Goal: Book appointment/travel/reservation

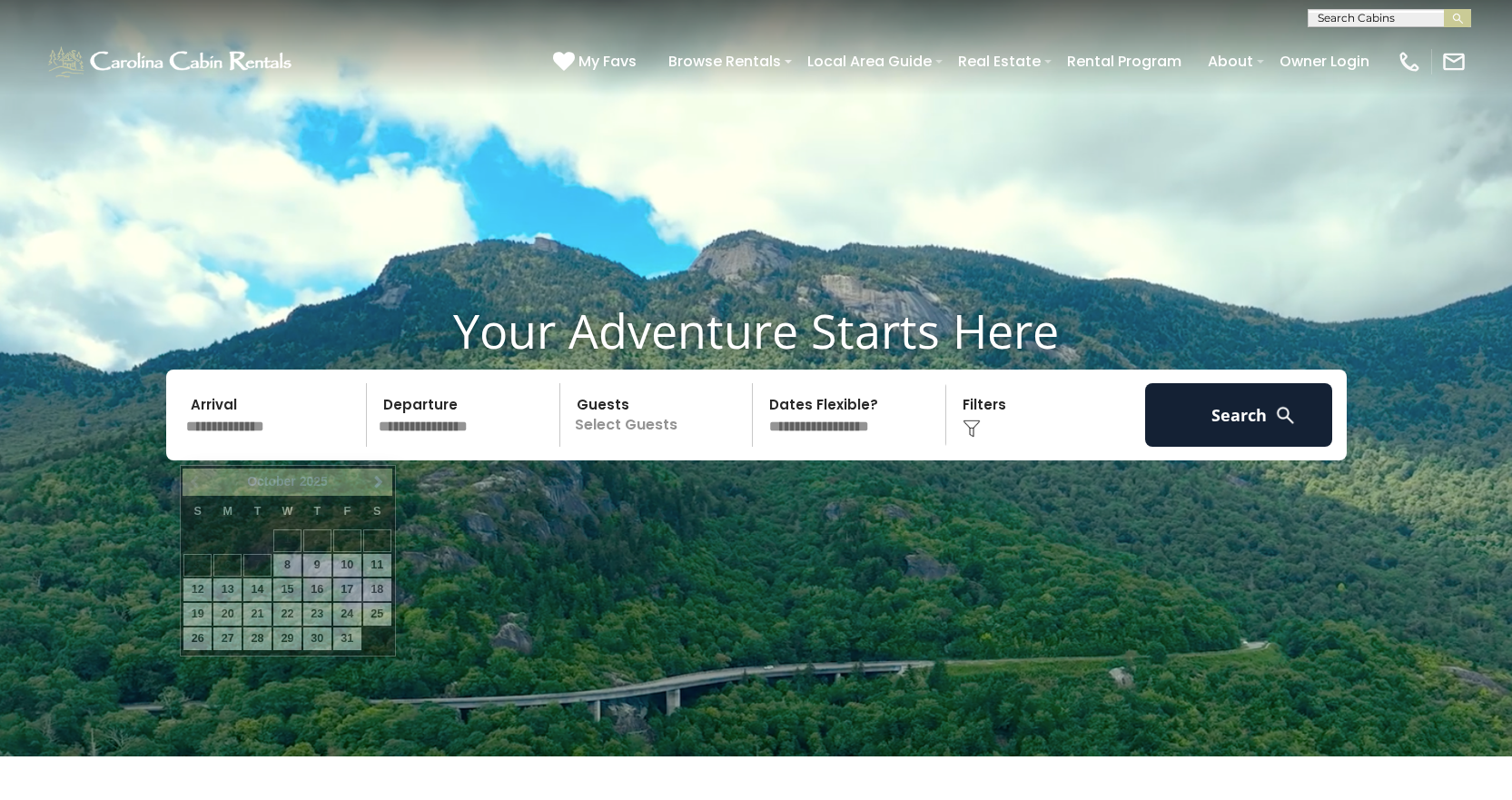
click at [252, 447] on input "text" at bounding box center [273, 415] width 188 height 63
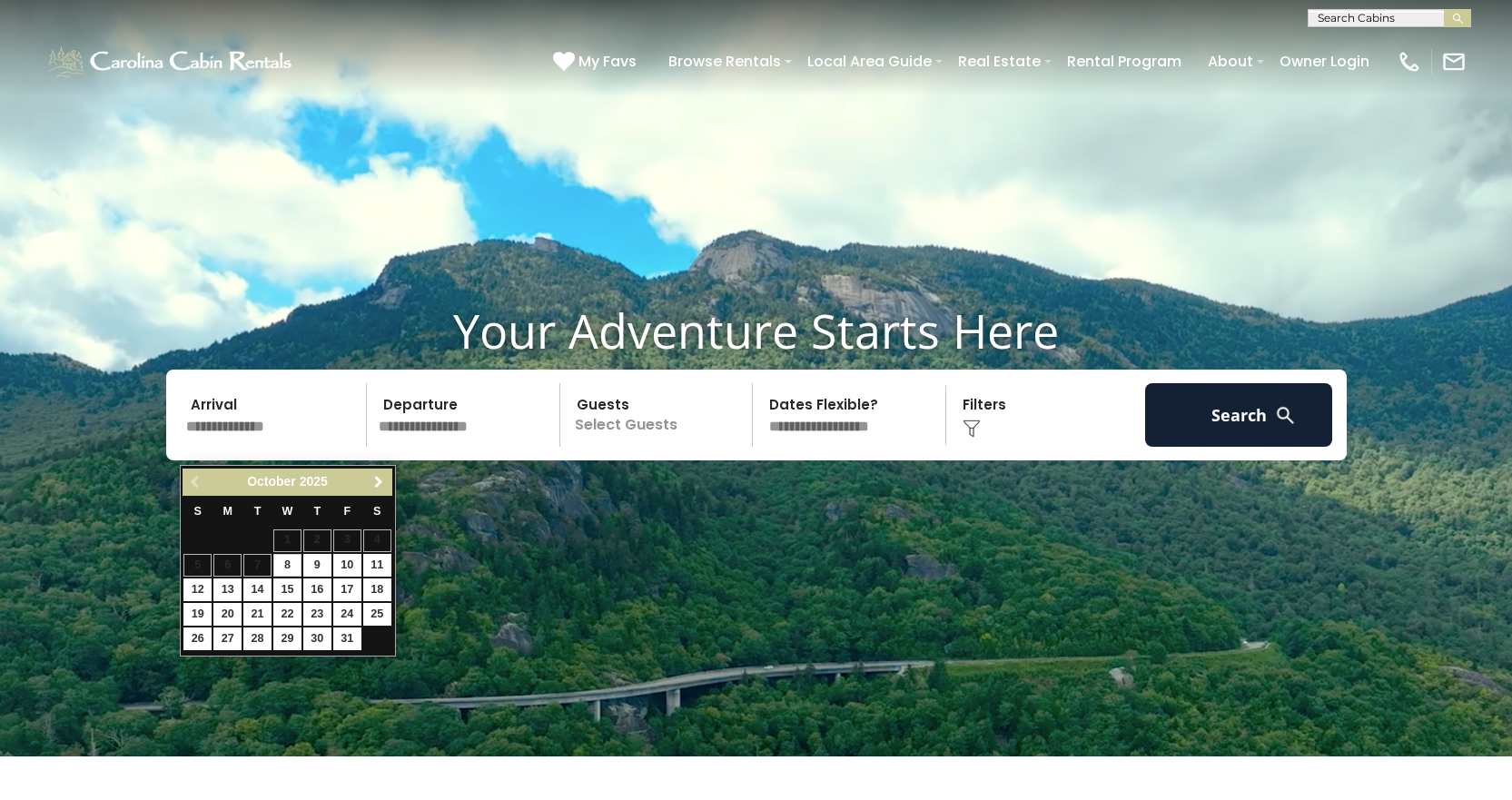
click at [370, 481] on link "Next" at bounding box center [379, 483] width 22 height 22
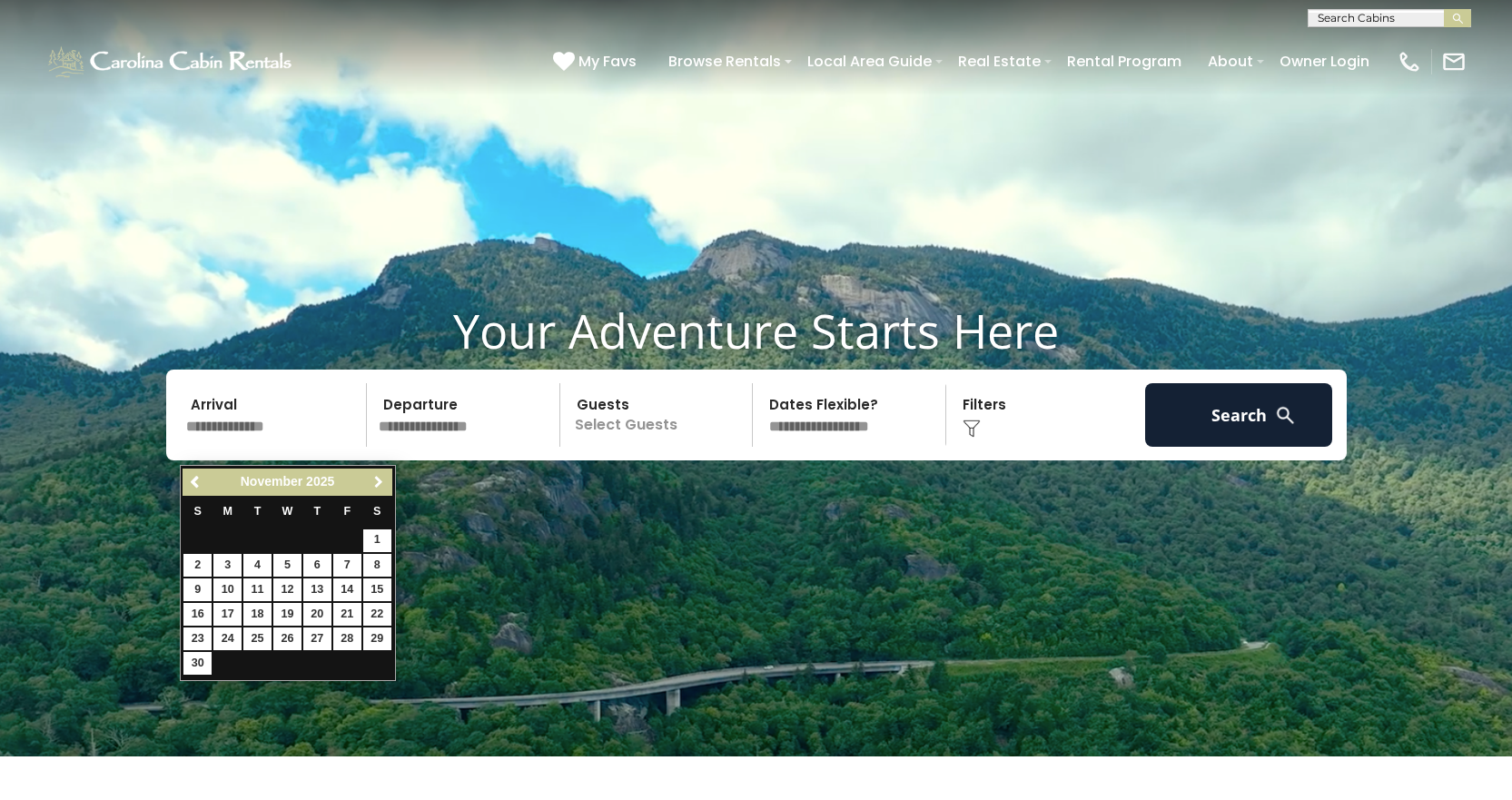
click at [370, 481] on link "Next" at bounding box center [379, 483] width 22 height 22
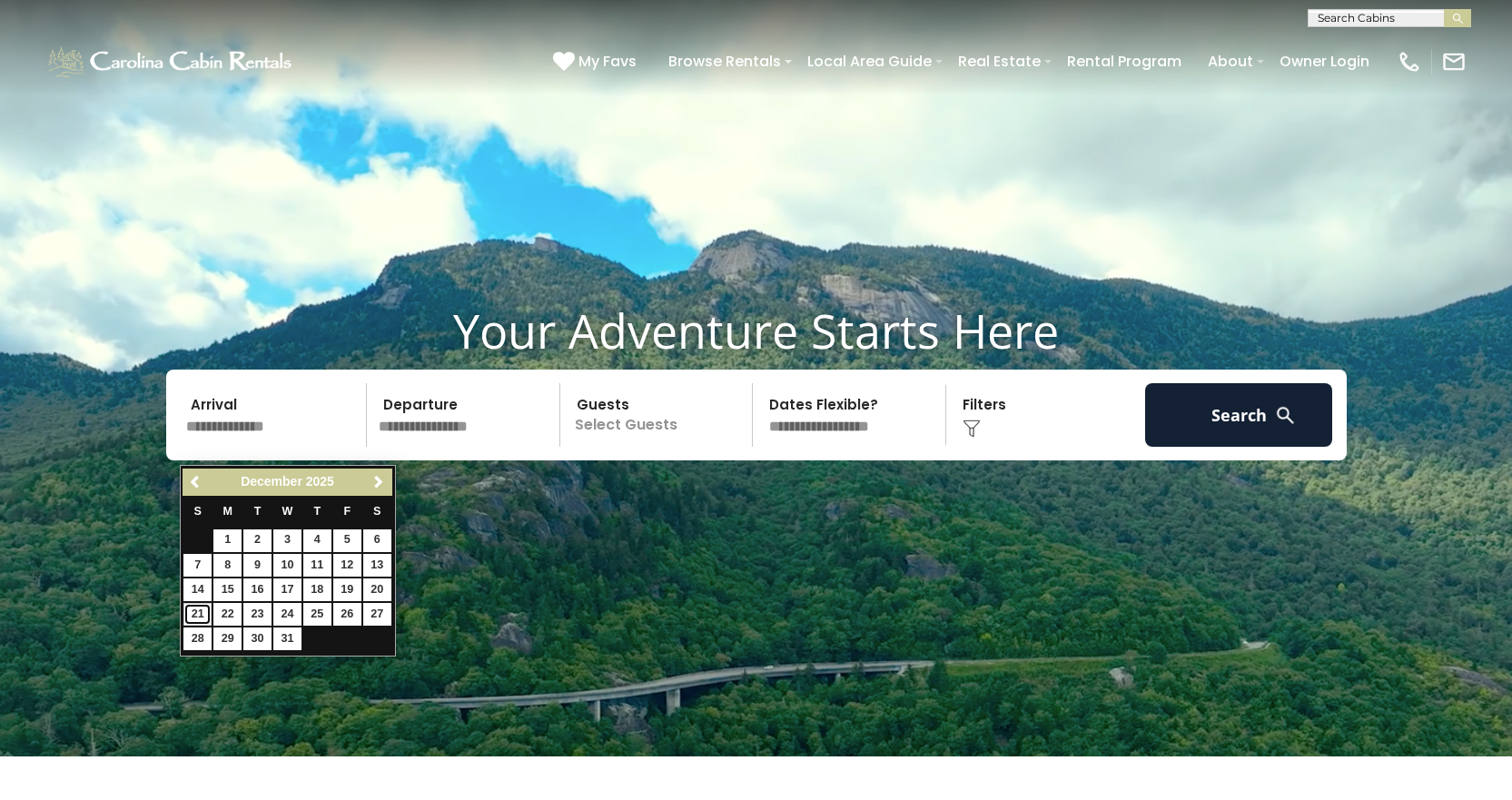
click at [203, 613] on link "21" at bounding box center [197, 614] width 28 height 22
type input "********"
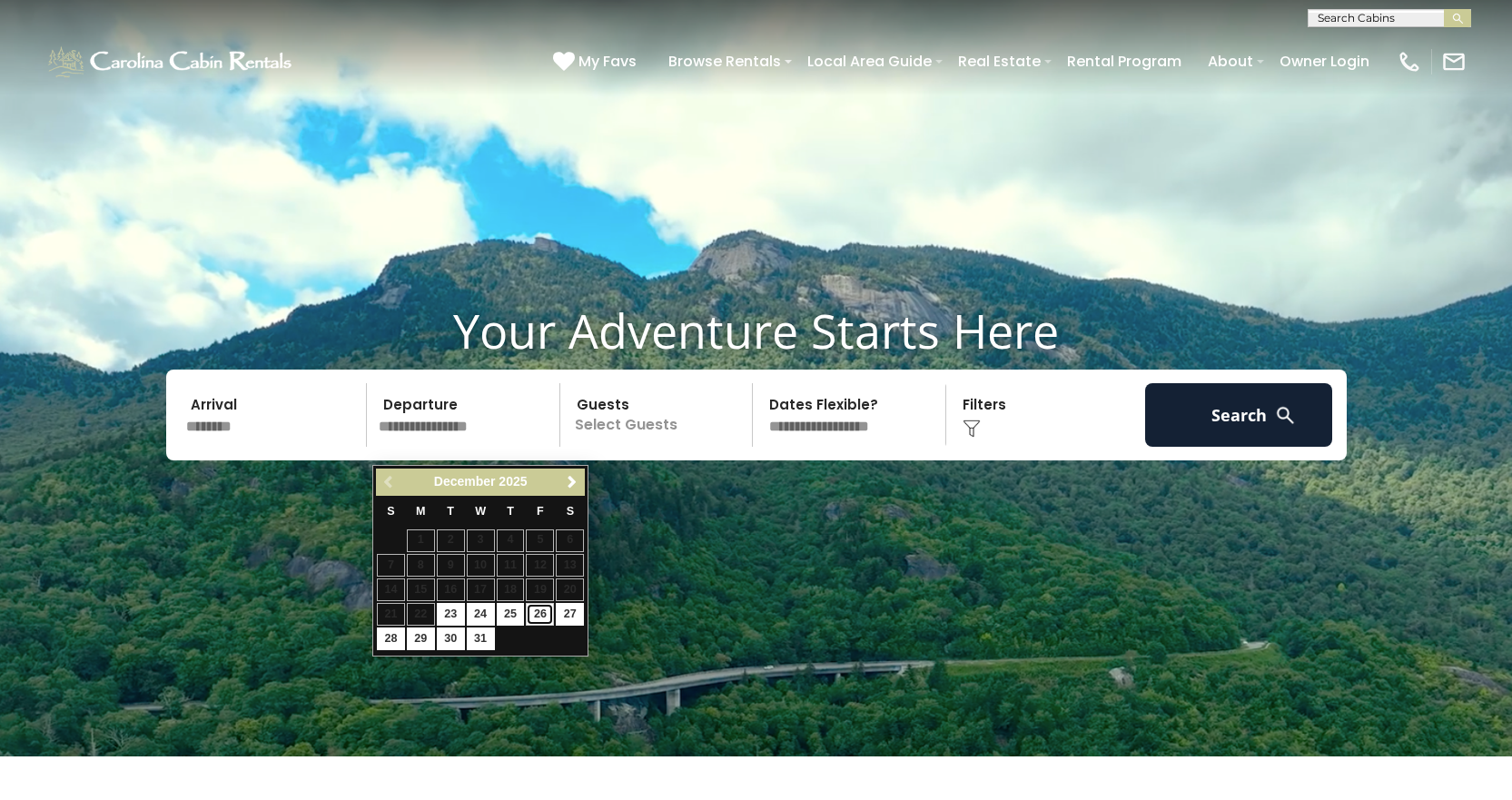
click at [543, 614] on link "26" at bounding box center [539, 614] width 28 height 22
type input "********"
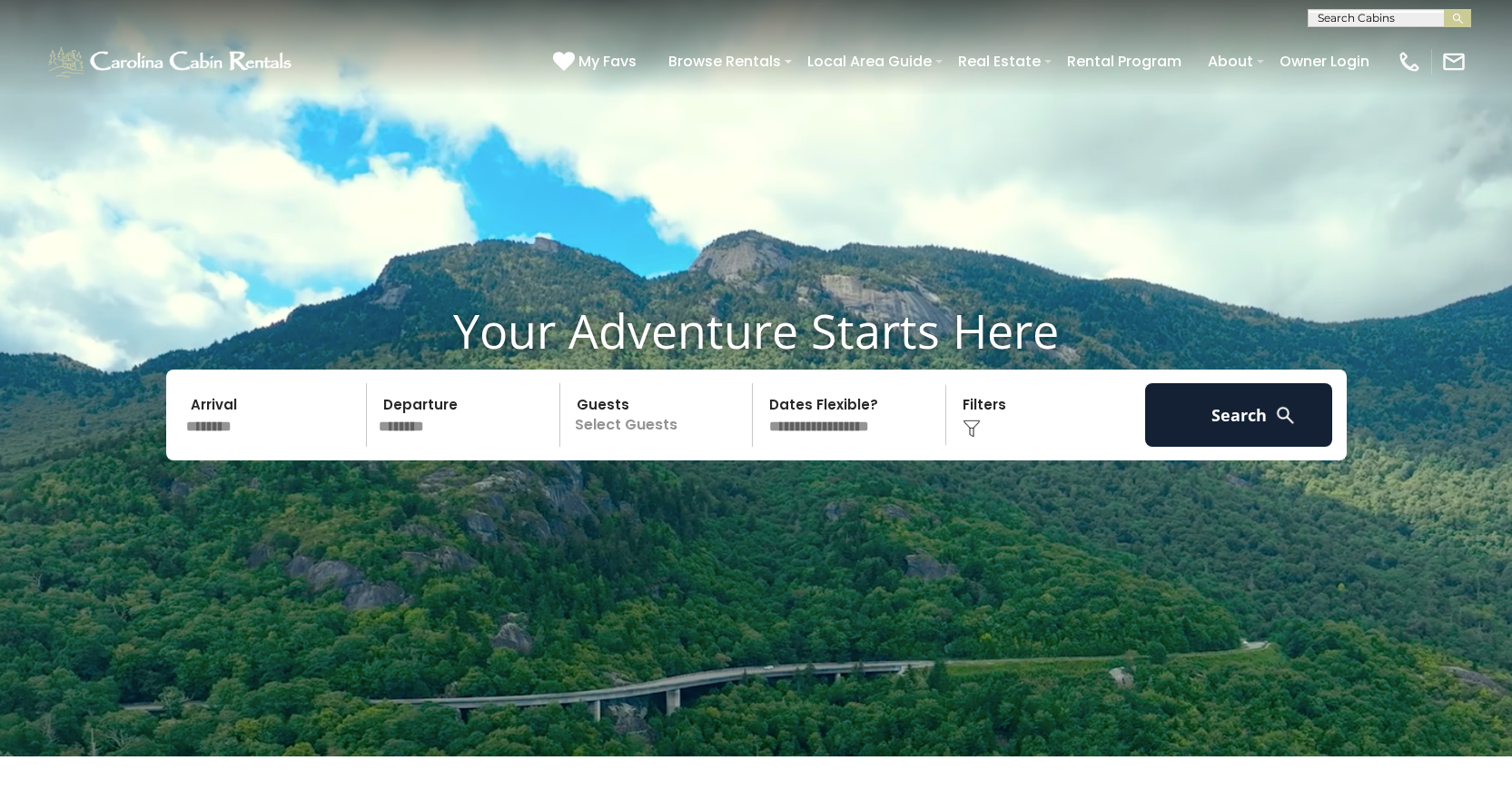
click at [710, 435] on p "Select Guests" at bounding box center [658, 415] width 187 height 63
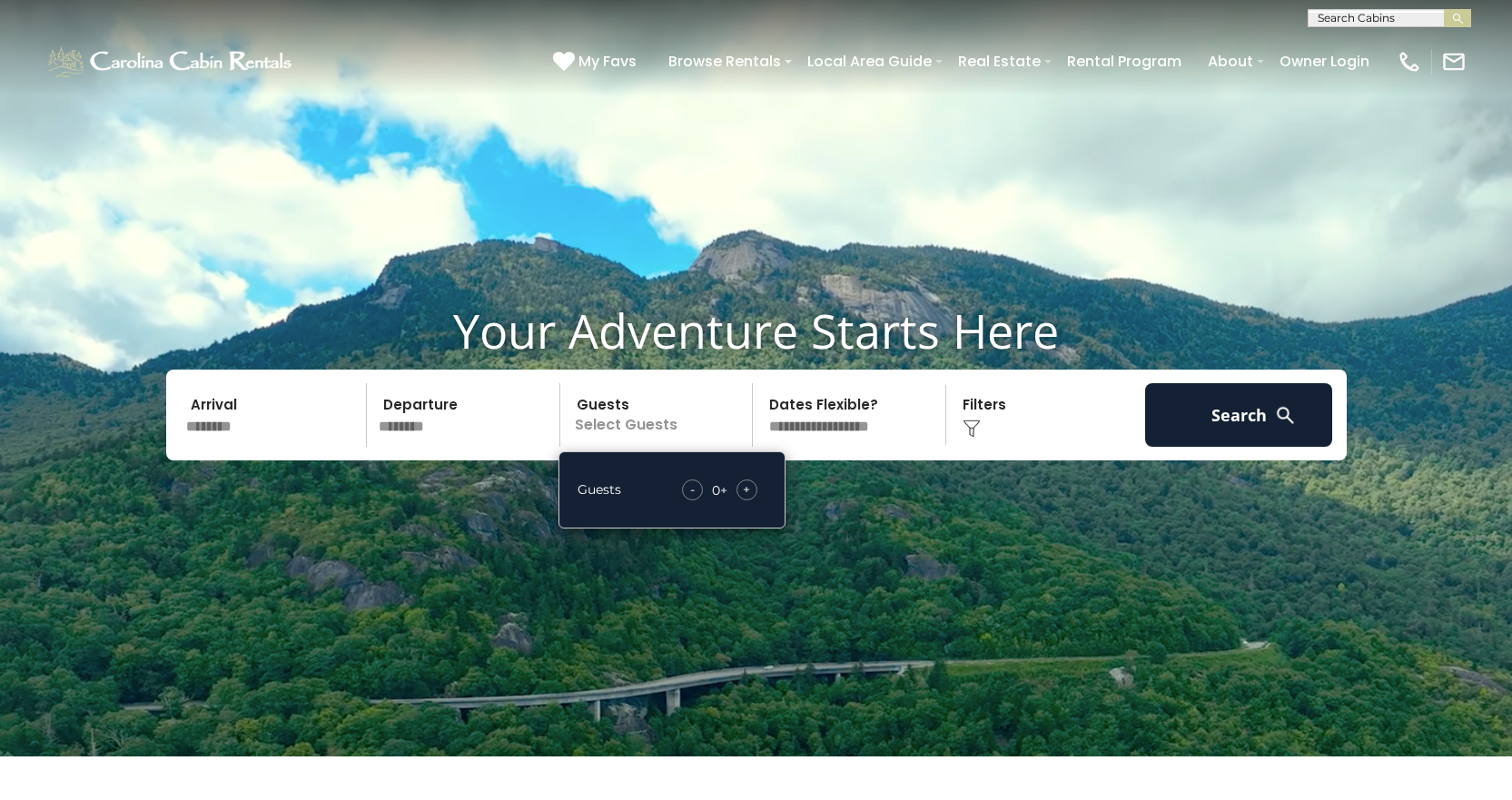
click at [752, 500] on div "+" at bounding box center [747, 490] width 20 height 20
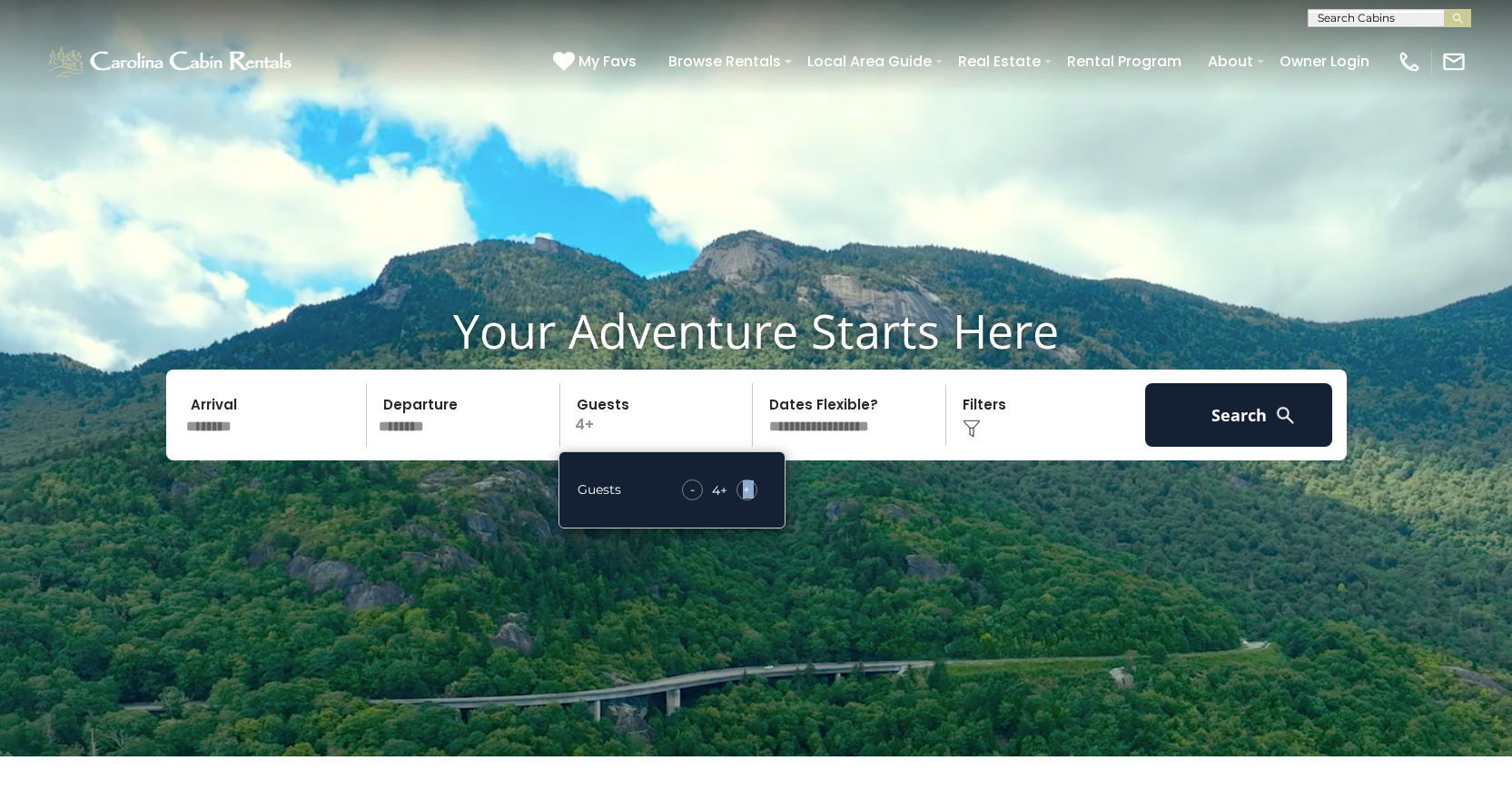
click at [752, 500] on div "+" at bounding box center [747, 490] width 20 height 20
click at [749, 499] on span "+" at bounding box center [747, 490] width 7 height 19
click at [1234, 433] on button "Search" at bounding box center [1240, 415] width 188 height 63
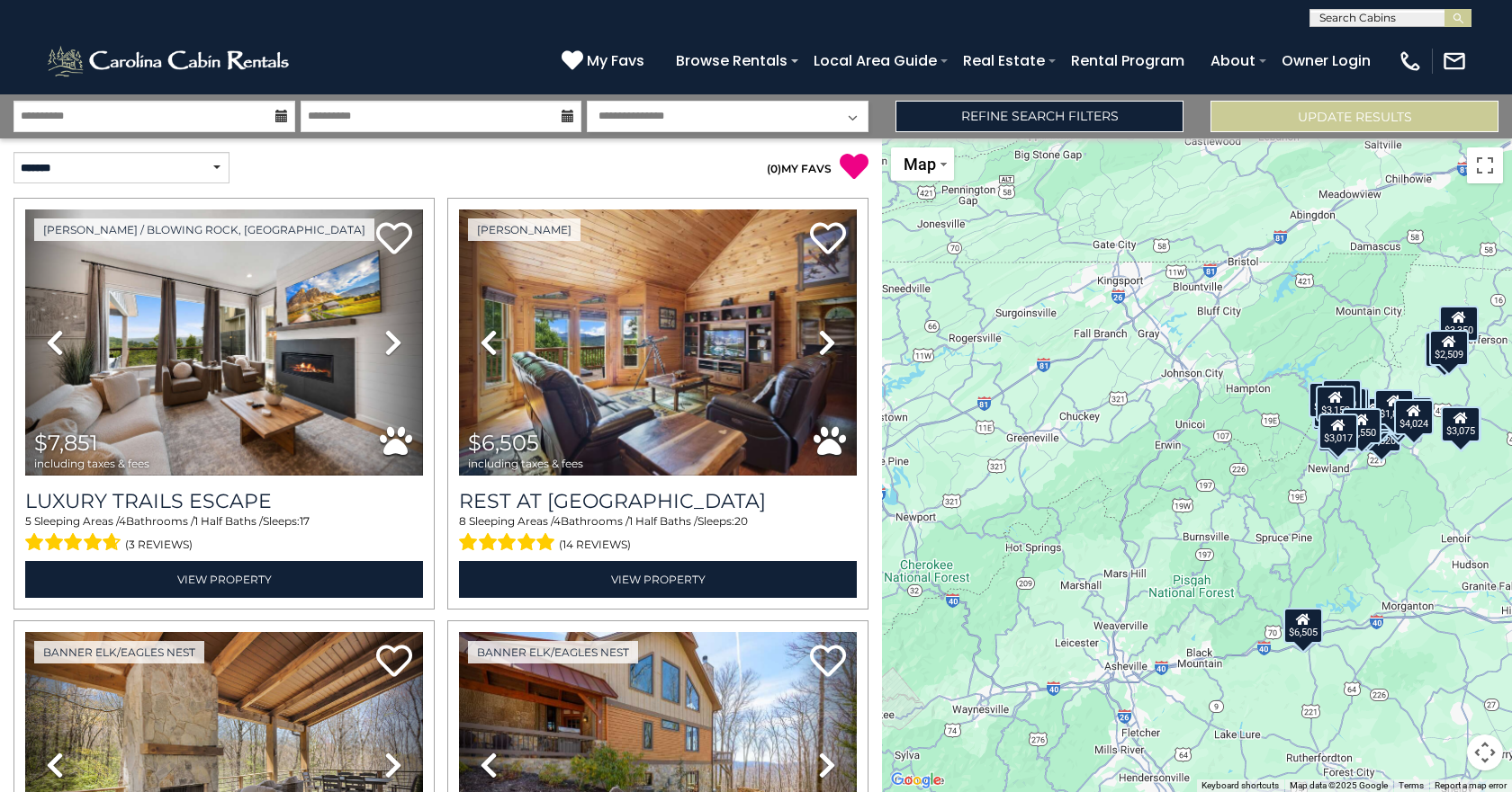
drag, startPoint x: 1136, startPoint y: 491, endPoint x: 1264, endPoint y: 478, distance: 128.7
click at [1264, 478] on div "$7,851 $6,505 $4,174 $5,117 $3,075 $3,726 $3,107 $2,829 $1,785 $3,520 $5,271 $3…" at bounding box center [1197, 465] width 630 height 654
drag, startPoint x: 1141, startPoint y: 478, endPoint x: 1200, endPoint y: 473, distance: 59.2
click at [1200, 473] on div "$7,851 $6,505 $4,174 $5,117 $3,075 $3,726 $3,107 $2,829 $1,785 $3,520 $5,271 $3…" at bounding box center [1197, 465] width 630 height 654
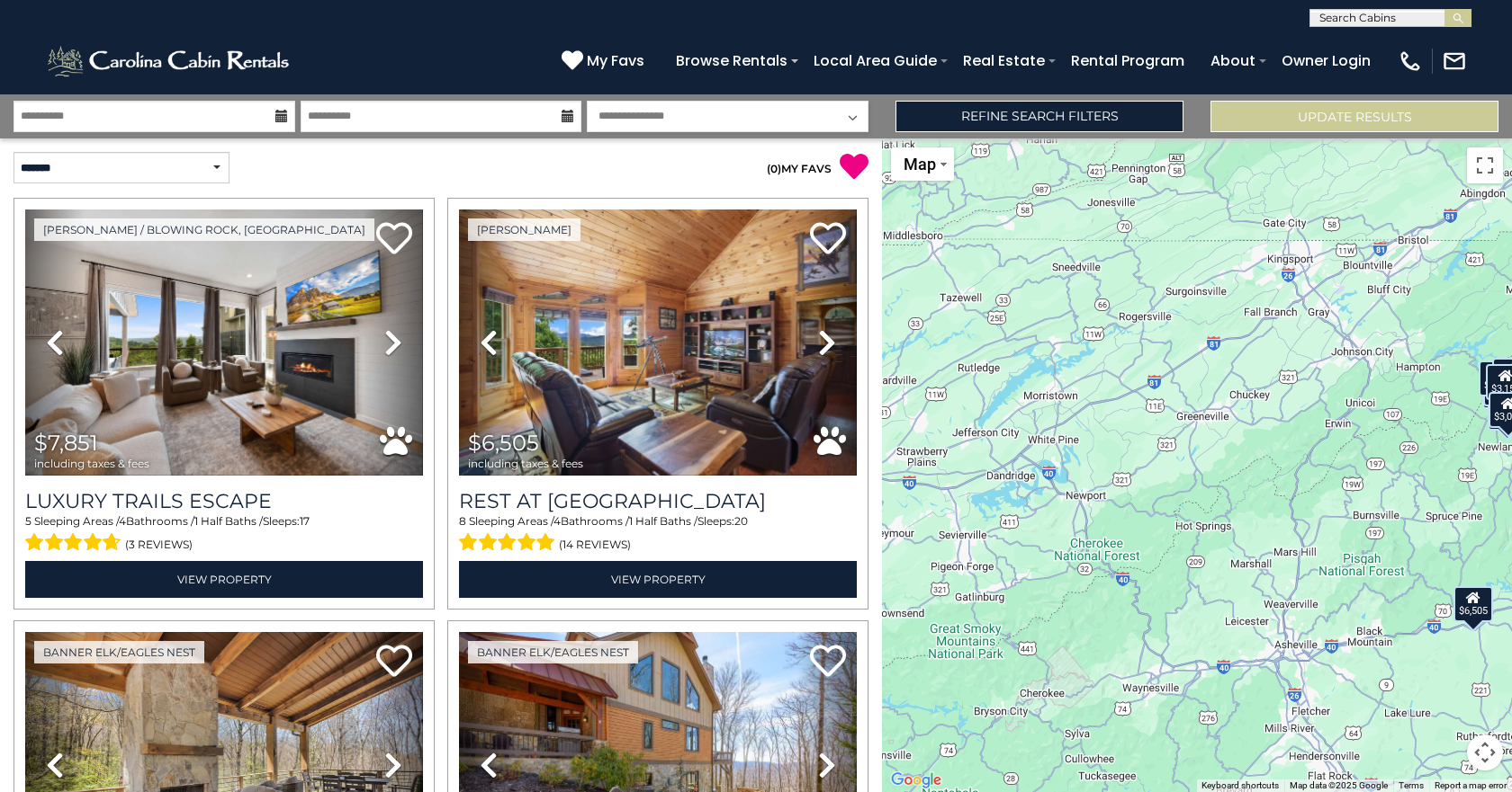
drag, startPoint x: 1185, startPoint y: 473, endPoint x: 1283, endPoint y: 462, distance: 98.6
click at [1283, 462] on div "$7,851 $6,505 $4,174 $5,117 $3,075 $3,726 $3,107 $2,829 $1,785 $3,520 $5,271 $3…" at bounding box center [1197, 465] width 630 height 654
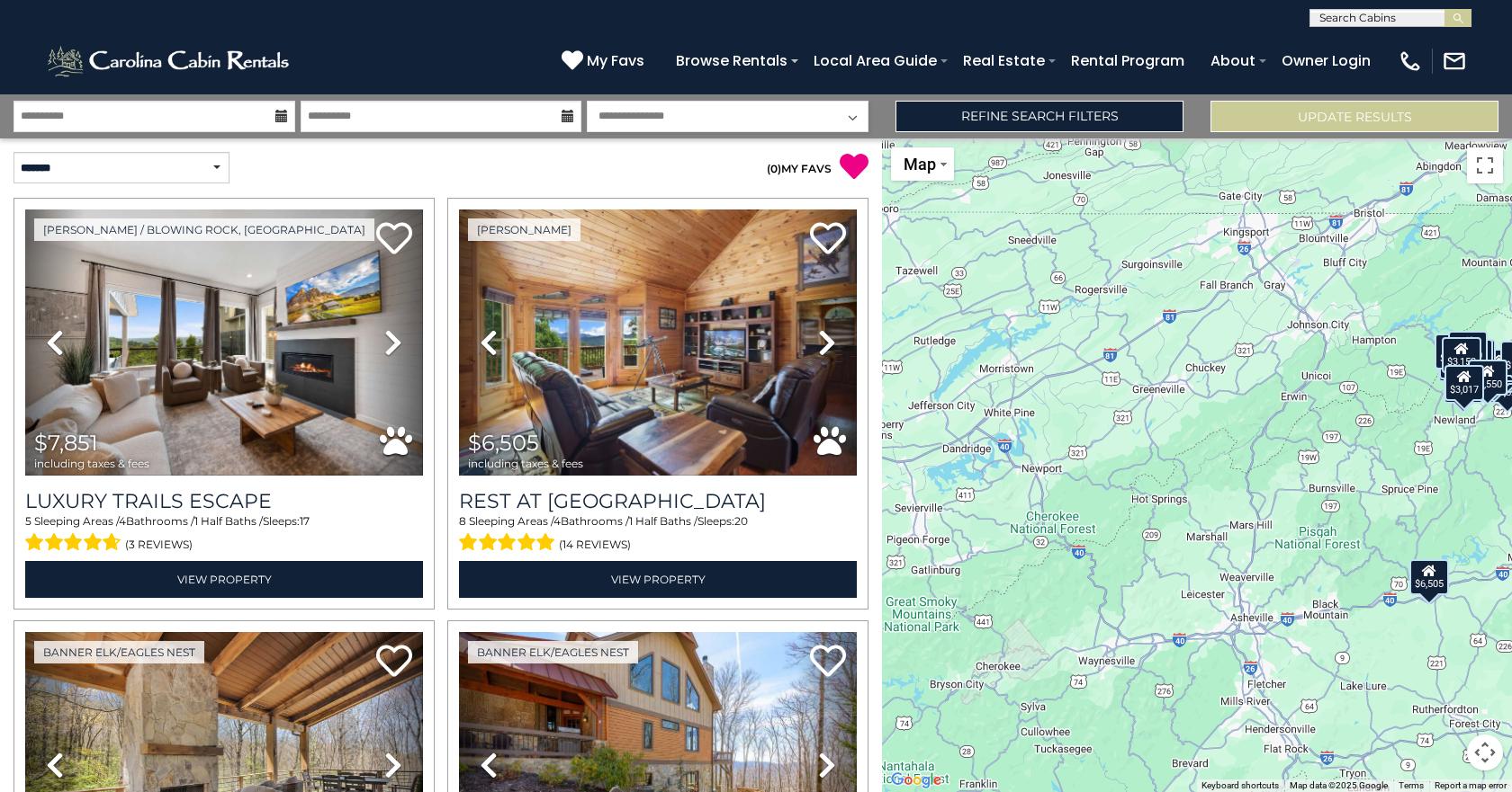
drag, startPoint x: 1143, startPoint y: 473, endPoint x: 1097, endPoint y: 447, distance: 52.8
click at [1097, 447] on div "$7,851 $6,505 $4,174 $5,117 $3,075 $3,726 $3,107 $2,829 $1,785 $3,520 $5,271 $3…" at bounding box center [1197, 465] width 630 height 654
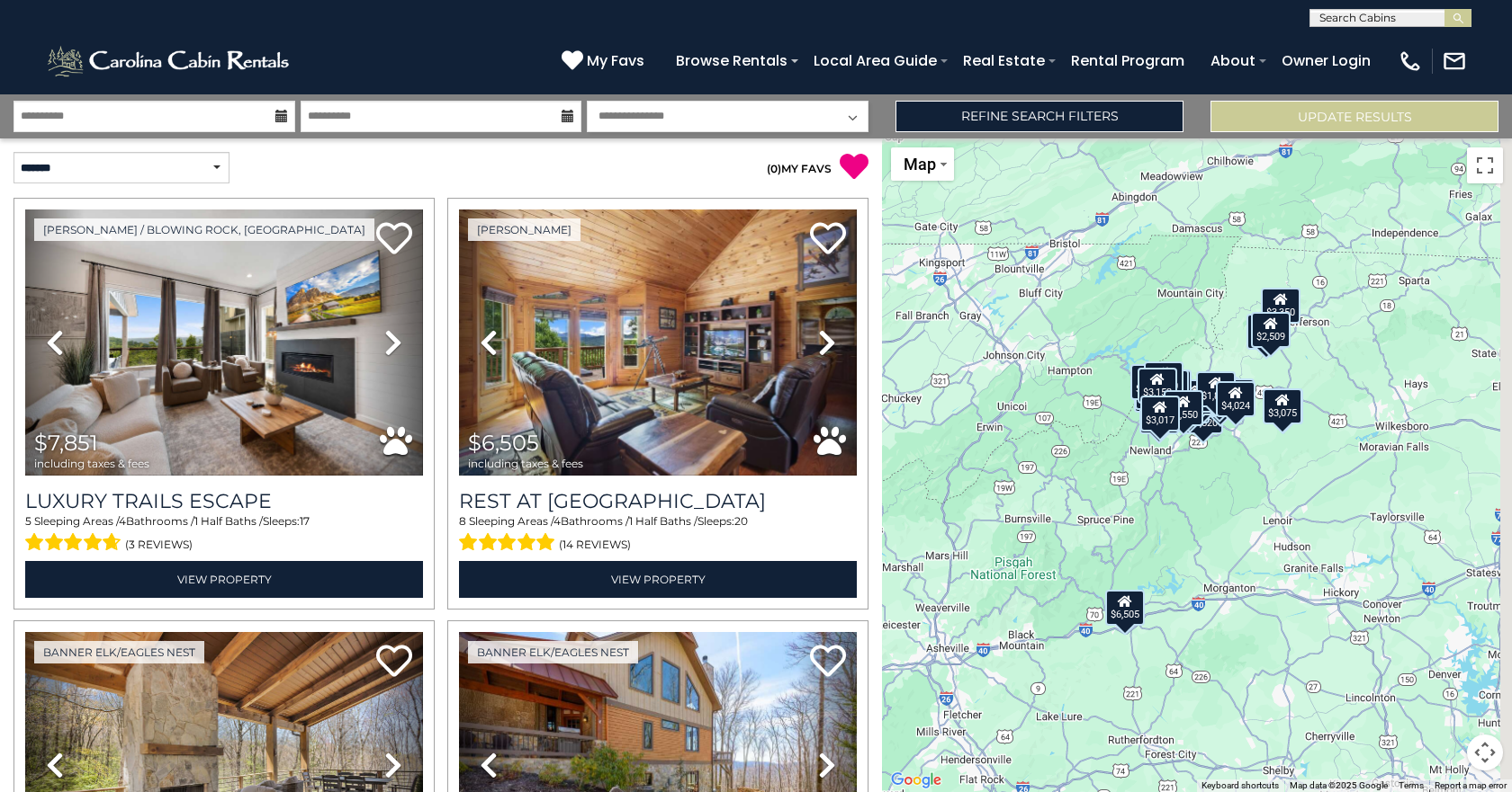
drag, startPoint x: 1376, startPoint y: 446, endPoint x: 1025, endPoint y: 474, distance: 352.1
click at [1020, 480] on div "$7,851 $6,505 $4,174 $5,117 $3,075 $3,726 $3,107 $2,829 $1,785 $3,520 $5,271 $3…" at bounding box center [1197, 465] width 630 height 654
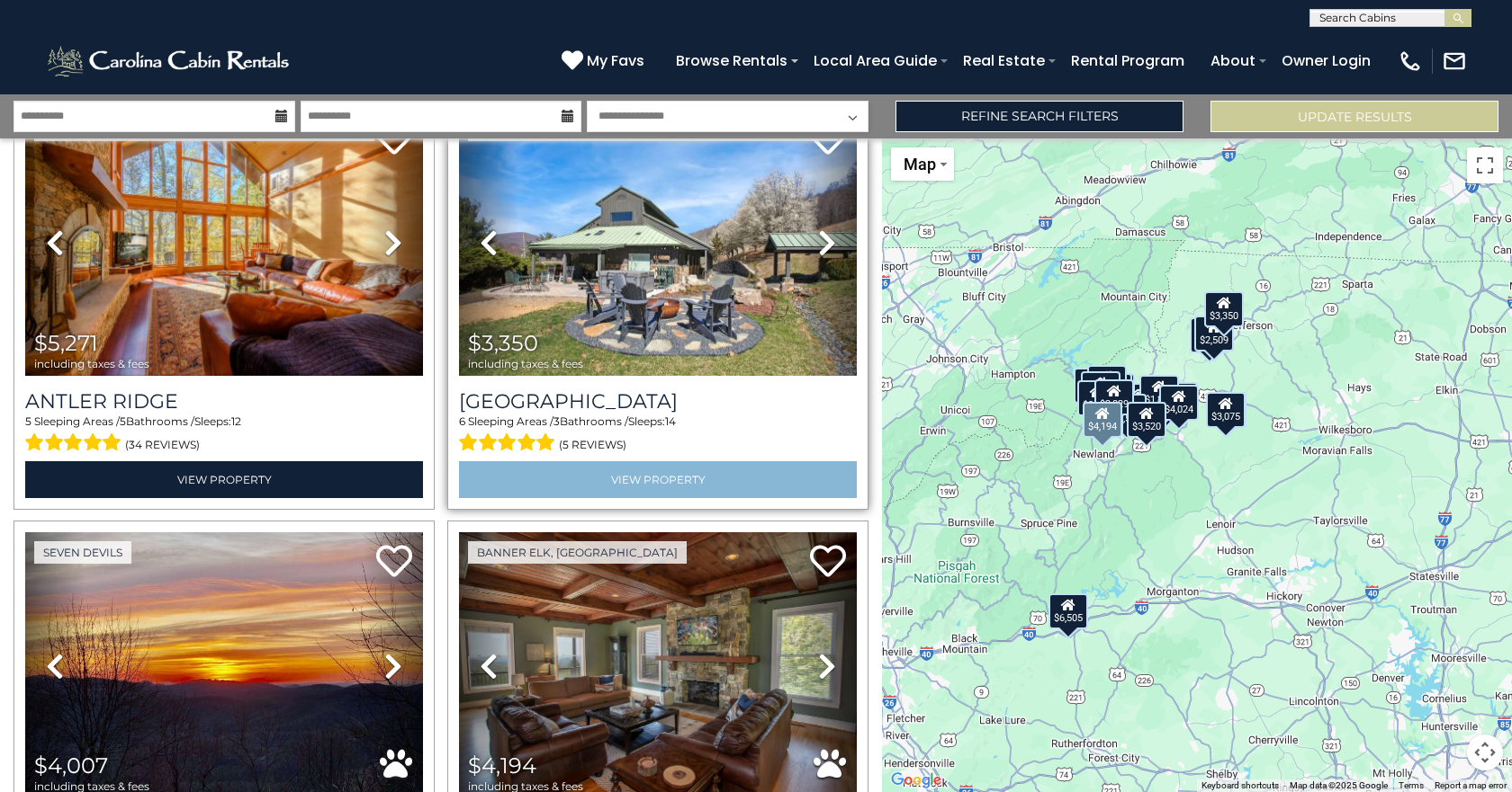
scroll to position [2338, 0]
